Goal: Find specific page/section

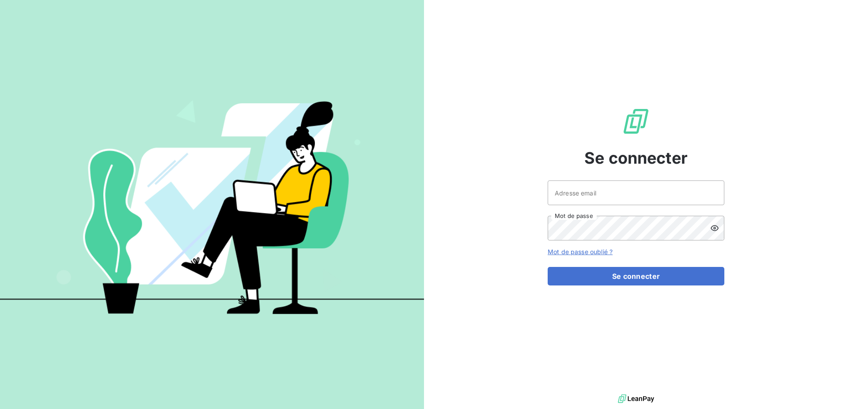
drag, startPoint x: 552, startPoint y: 179, endPoint x: 560, endPoint y: 189, distance: 12.3
click at [553, 180] on div "Se connecter Adresse email Mot de passe Mot de passe oublié ? Se connecter" at bounding box center [636, 196] width 177 height 393
click at [560, 189] on input "Adresse email" at bounding box center [636, 193] width 177 height 25
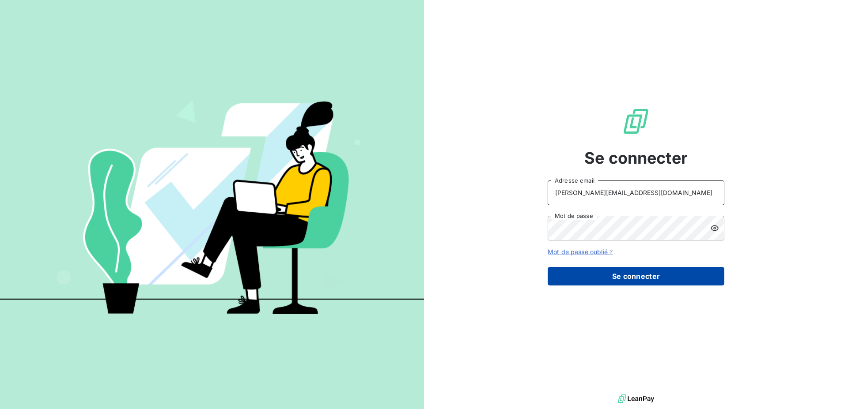
type input "[PERSON_NAME][EMAIL_ADDRESS][DOMAIN_NAME]"
click at [589, 280] on button "Se connecter" at bounding box center [636, 276] width 177 height 19
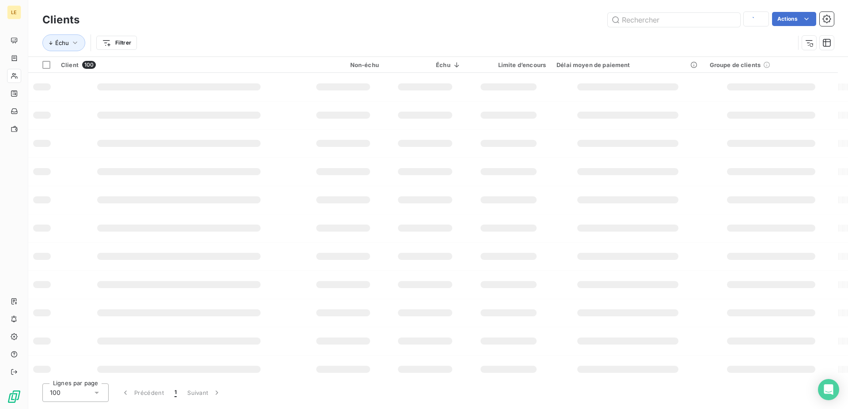
type input "techn"
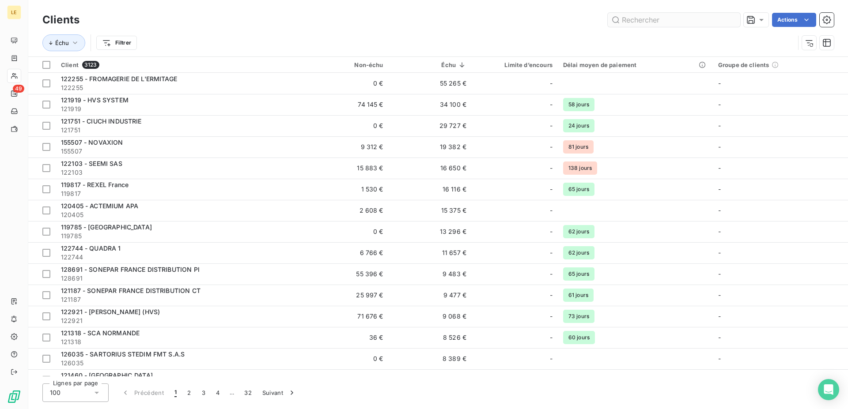
type input "d"
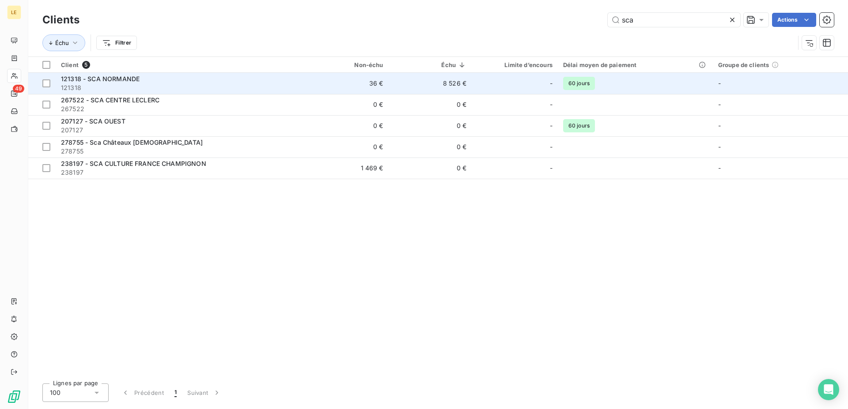
type input "sca"
click at [140, 80] on div "121318 - SCA NORMANDE" at bounding box center [180, 79] width 239 height 9
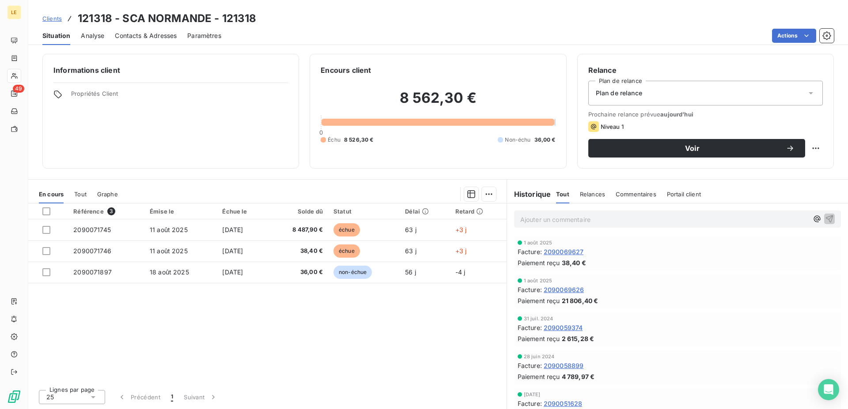
drag, startPoint x: 49, startPoint y: 21, endPoint x: 76, endPoint y: 19, distance: 26.1
click at [49, 20] on span "Clients" at bounding box center [51, 18] width 19 height 7
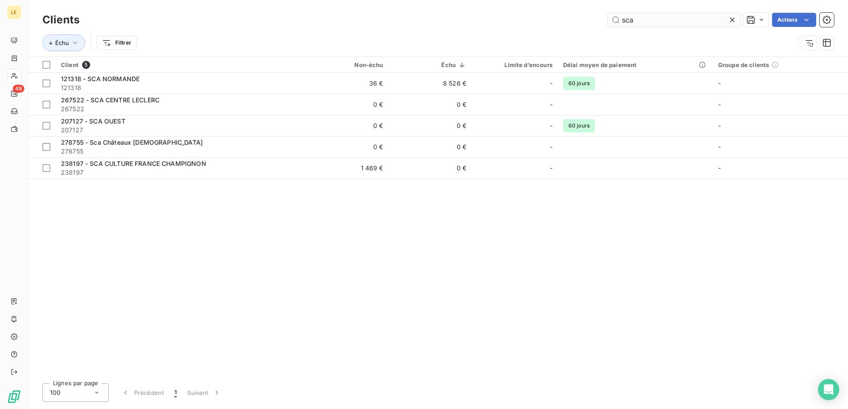
drag, startPoint x: 644, startPoint y: 20, endPoint x: 444, endPoint y: 21, distance: 199.2
click at [608, 21] on input "sca" at bounding box center [674, 20] width 133 height 14
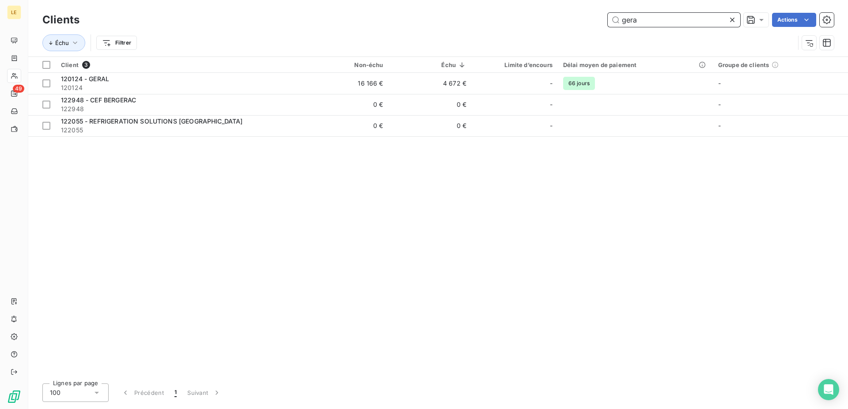
drag, startPoint x: 651, startPoint y: 22, endPoint x: 12, endPoint y: 13, distance: 639.2
click at [608, 14] on input "gera" at bounding box center [674, 20] width 133 height 14
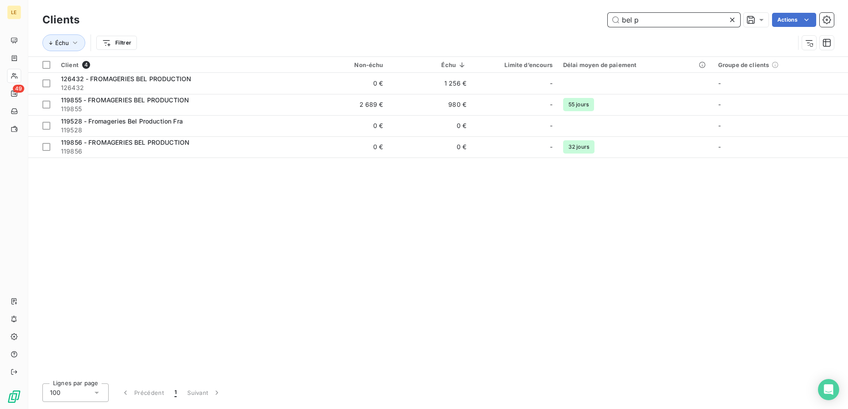
type input "bel p"
